Goal: Navigation & Orientation: Understand site structure

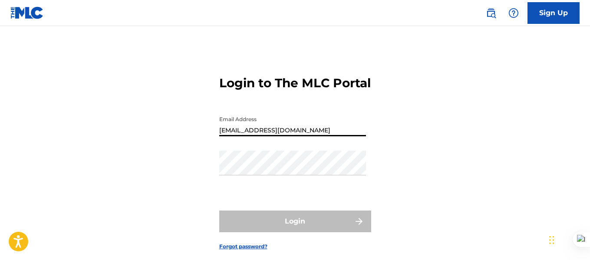
type input "[EMAIL_ADDRESS][DOMAIN_NAME]"
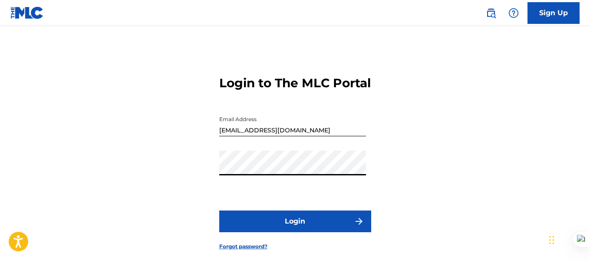
click at [219, 210] on button "Login" at bounding box center [295, 221] width 152 height 22
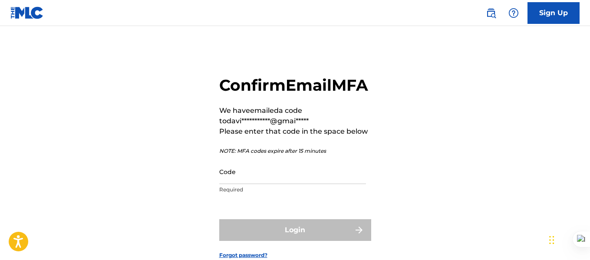
click at [272, 184] on input "Code" at bounding box center [292, 171] width 147 height 25
paste input "323978"
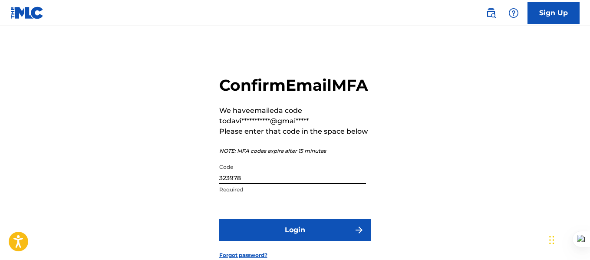
type input "323978"
click at [295, 241] on button "Login" at bounding box center [295, 230] width 152 height 22
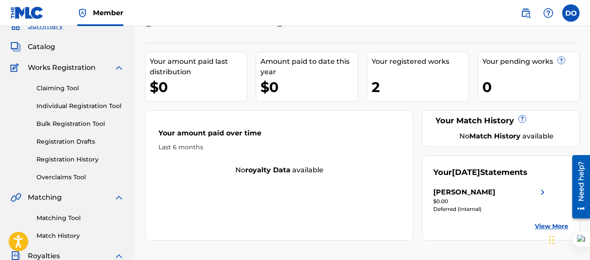
scroll to position [28, 0]
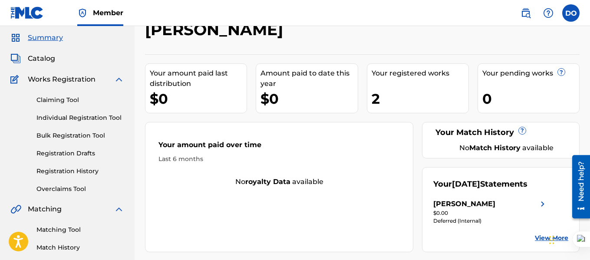
click at [74, 104] on link "Claiming Tool" at bounding box center [80, 99] width 88 height 9
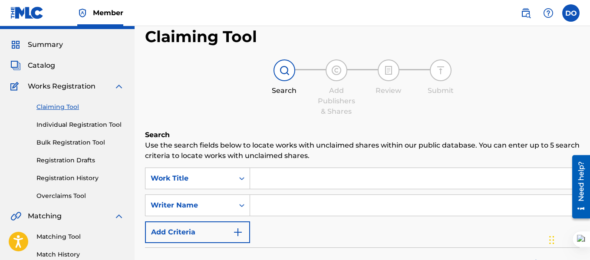
scroll to position [7, 0]
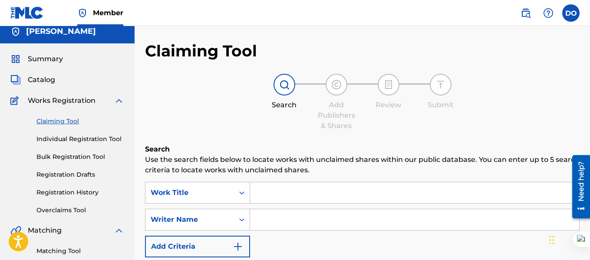
click at [41, 78] on span "Catalog" at bounding box center [41, 80] width 27 height 10
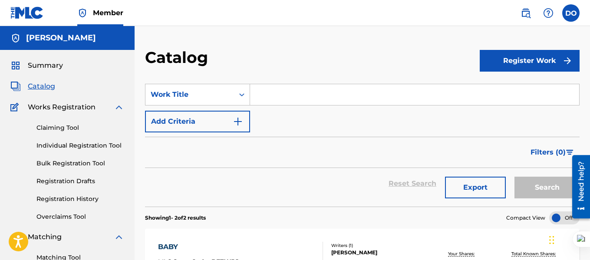
click at [73, 126] on link "Claiming Tool" at bounding box center [80, 127] width 88 height 9
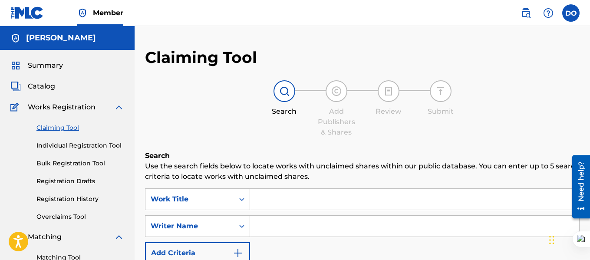
click at [74, 148] on link "Individual Registration Tool" at bounding box center [80, 145] width 88 height 9
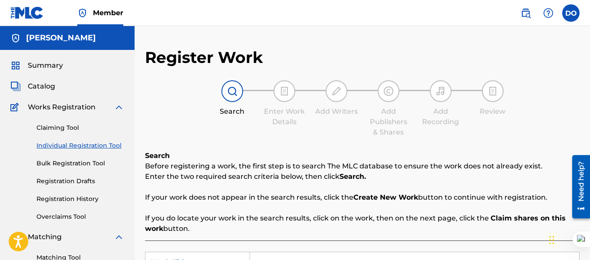
click at [74, 162] on link "Bulk Registration Tool" at bounding box center [80, 163] width 88 height 9
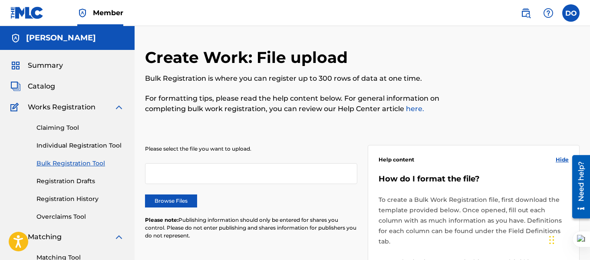
click at [74, 216] on link "Overclaims Tool" at bounding box center [80, 216] width 88 height 9
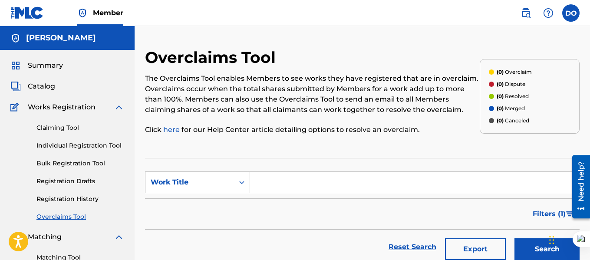
click at [119, 106] on img at bounding box center [119, 107] width 10 height 10
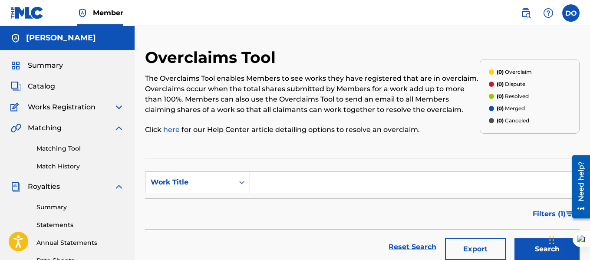
click at [120, 128] on img at bounding box center [119, 128] width 10 height 10
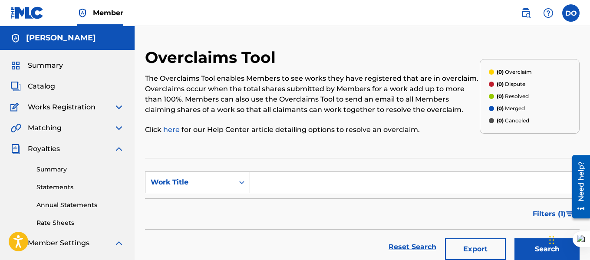
click at [49, 171] on link "Summary" at bounding box center [80, 169] width 88 height 9
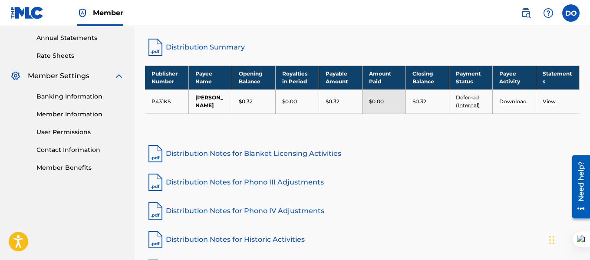
scroll to position [171, 0]
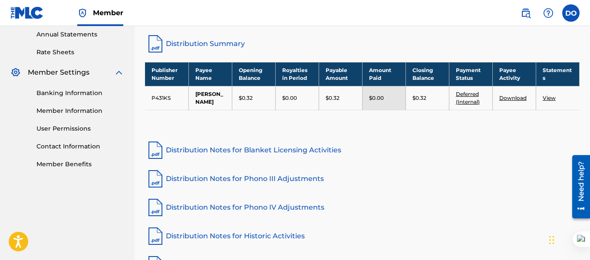
click at [288, 151] on link "Distribution Notes for Blanket Licensing Activities" at bounding box center [362, 150] width 434 height 21
